Goal: Transaction & Acquisition: Purchase product/service

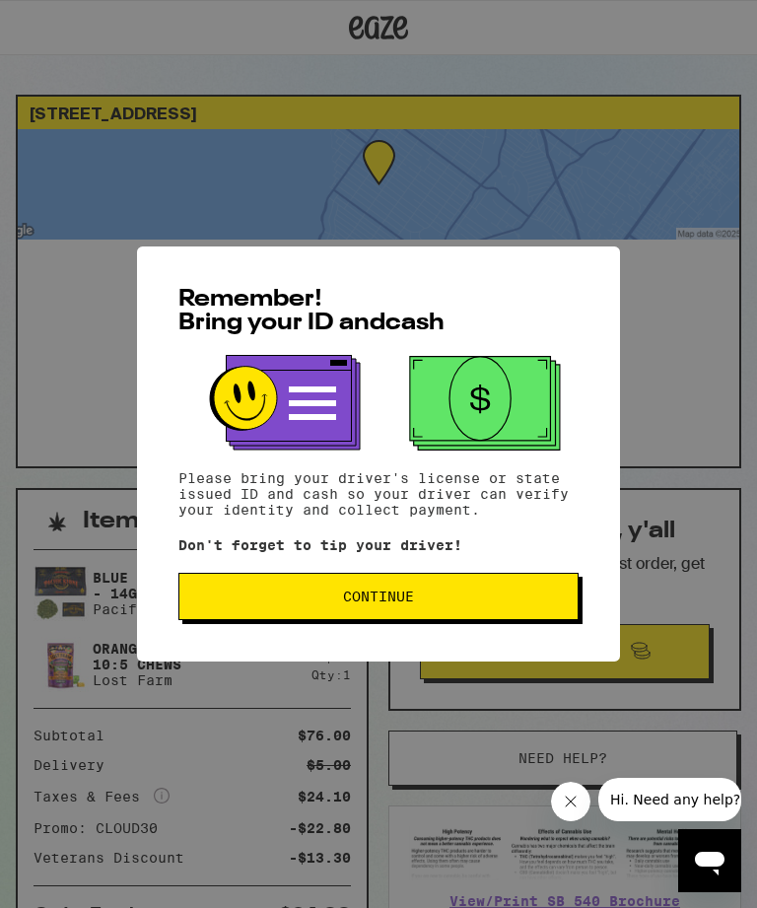
click at [406, 603] on span "Continue" at bounding box center [378, 596] width 71 height 14
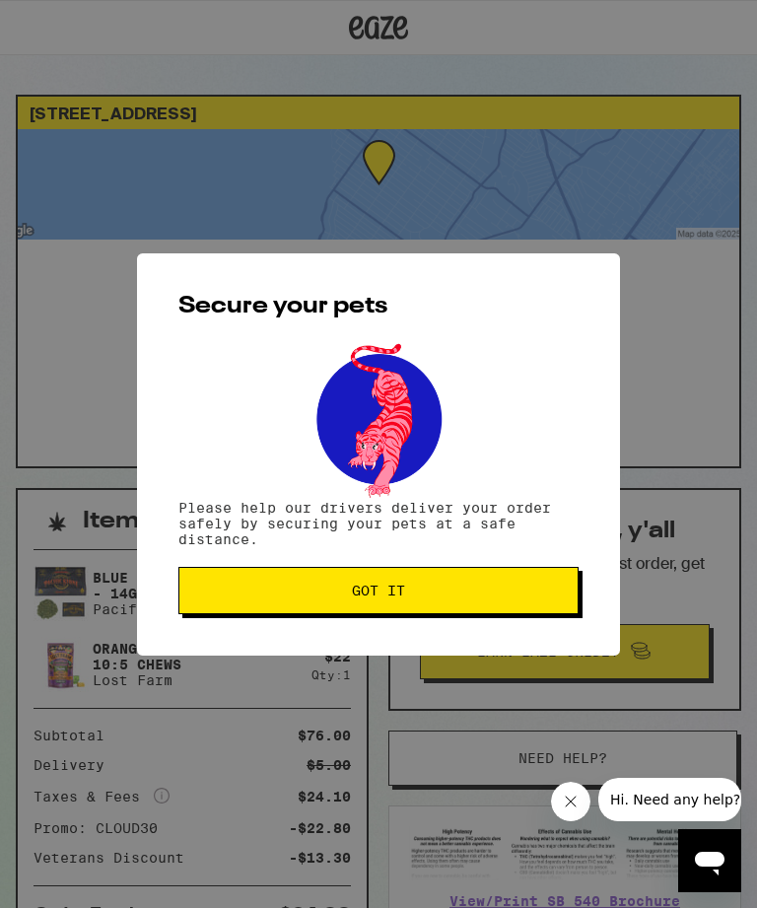
click at [398, 596] on span "Got it" at bounding box center [378, 590] width 53 height 14
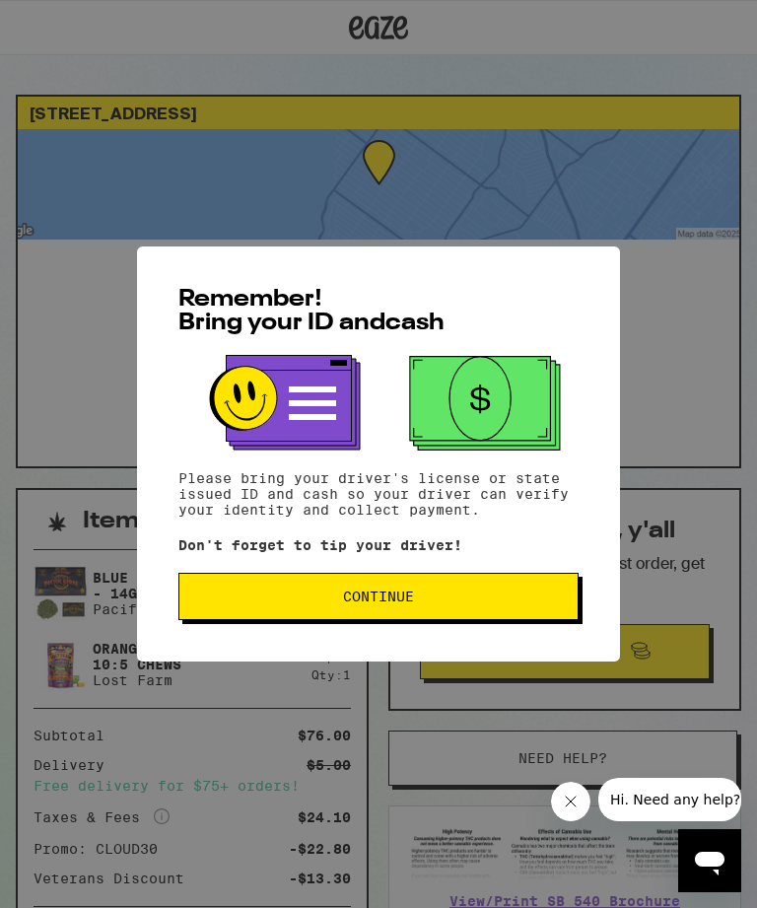
click at [390, 614] on button "Continue" at bounding box center [378, 596] width 400 height 47
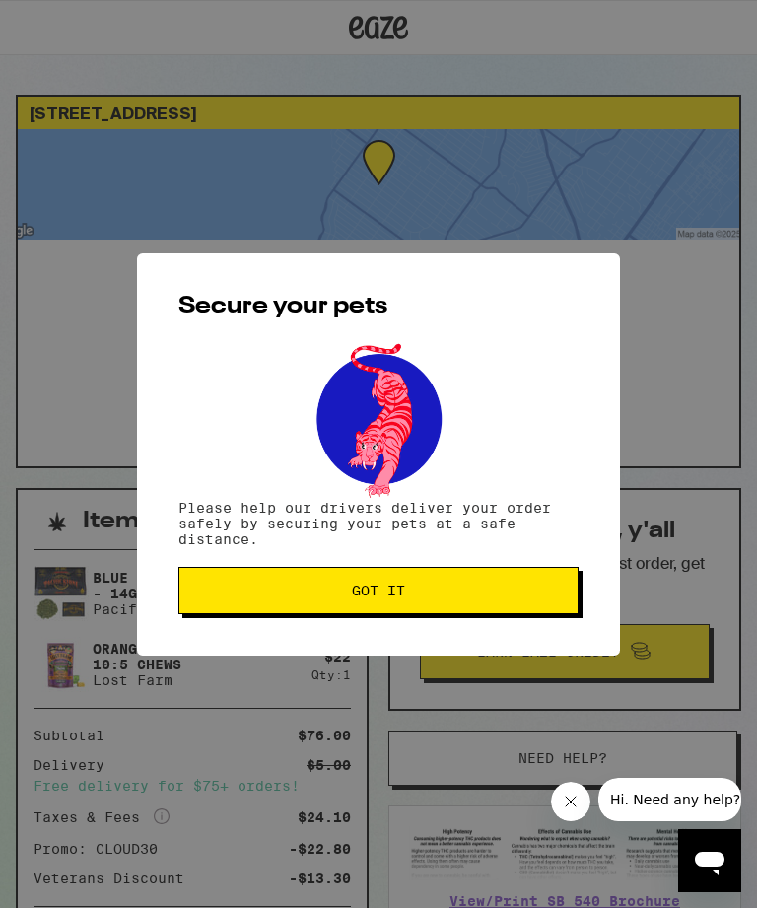
click at [404, 596] on span "Got it" at bounding box center [378, 590] width 53 height 14
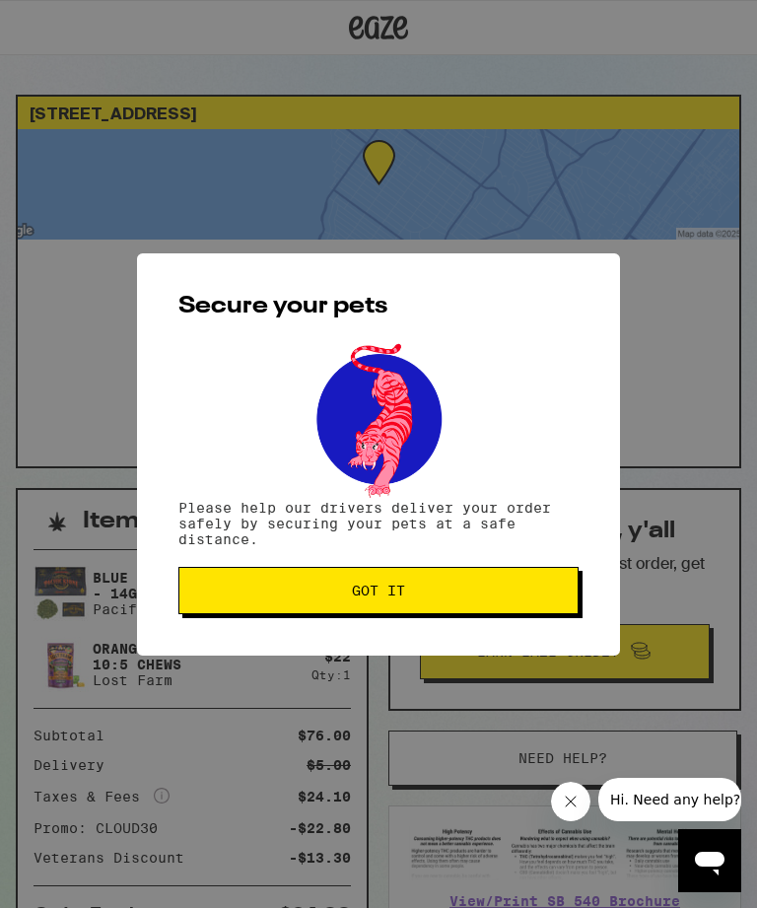
click at [401, 593] on span "Got it" at bounding box center [378, 590] width 53 height 14
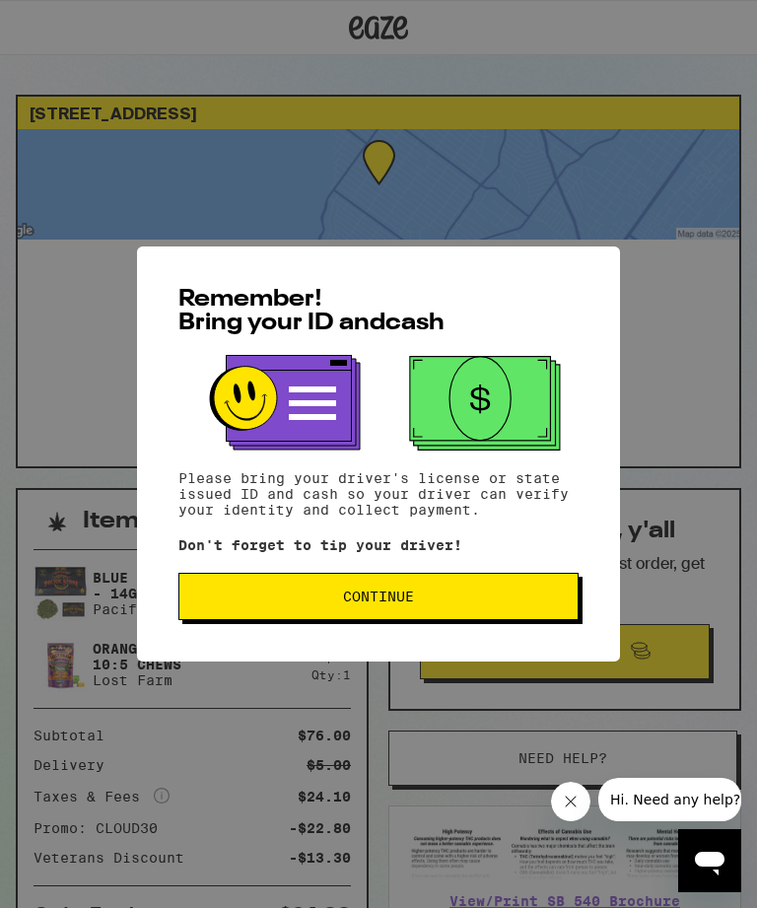
click at [400, 599] on span "Continue" at bounding box center [378, 596] width 71 height 14
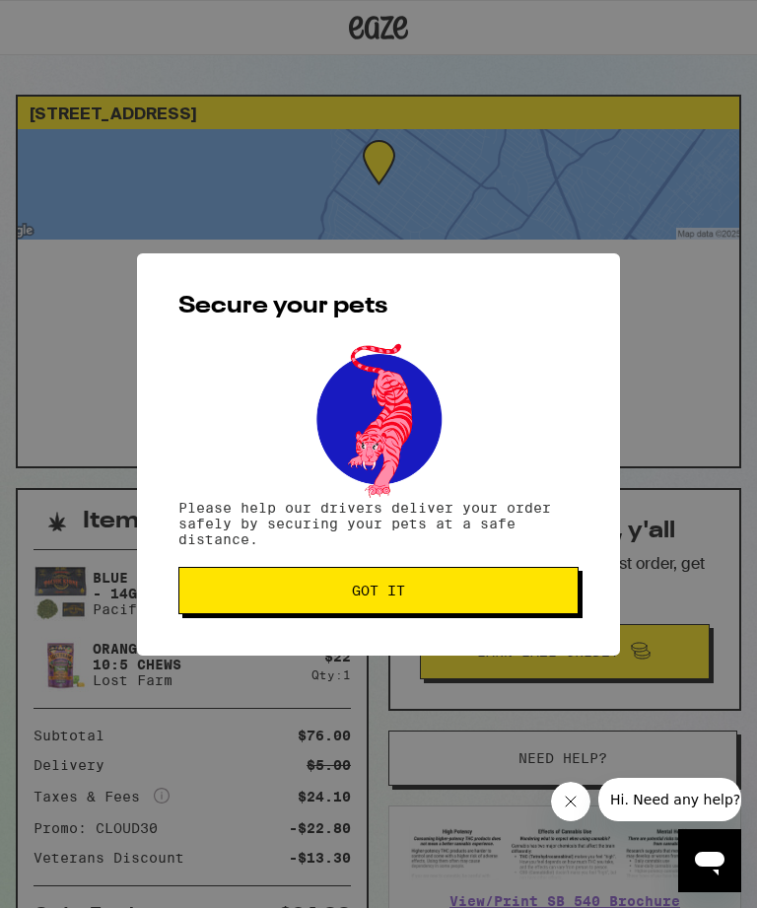
click at [391, 591] on span "Got it" at bounding box center [378, 590] width 53 height 14
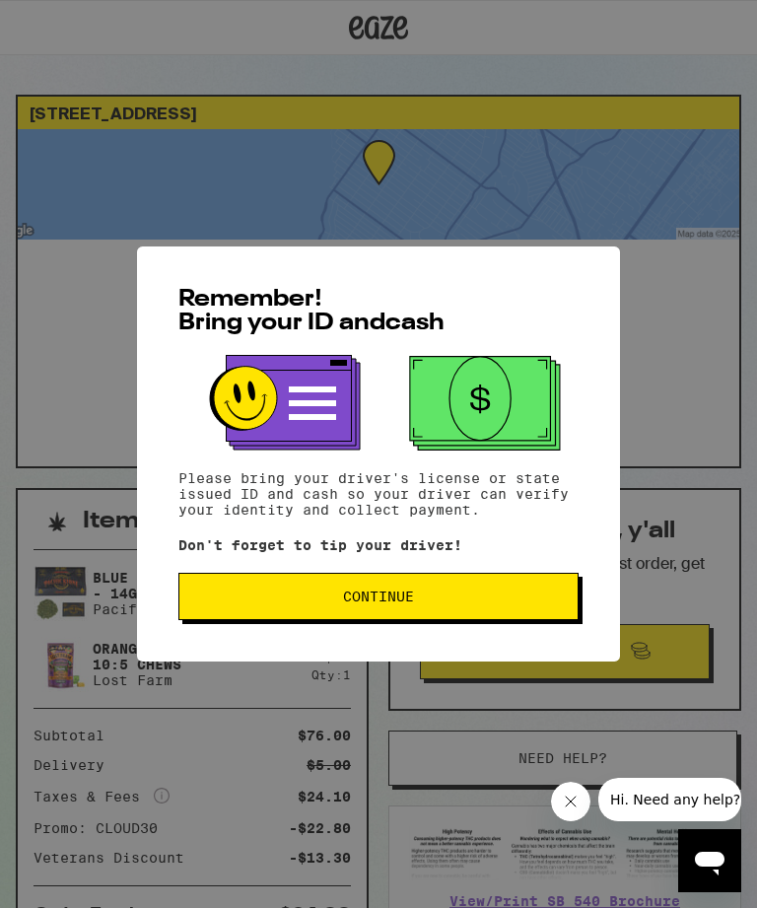
click at [388, 603] on span "Continue" at bounding box center [378, 596] width 71 height 14
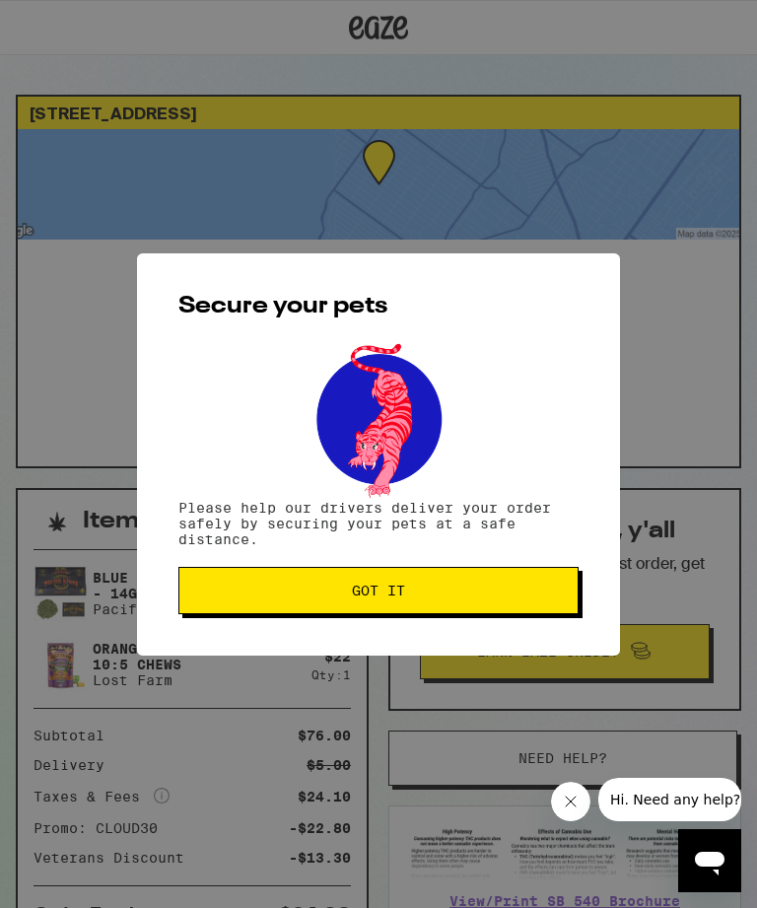
click at [388, 584] on span "Got it" at bounding box center [378, 590] width 53 height 14
